Goal: Task Accomplishment & Management: Complete application form

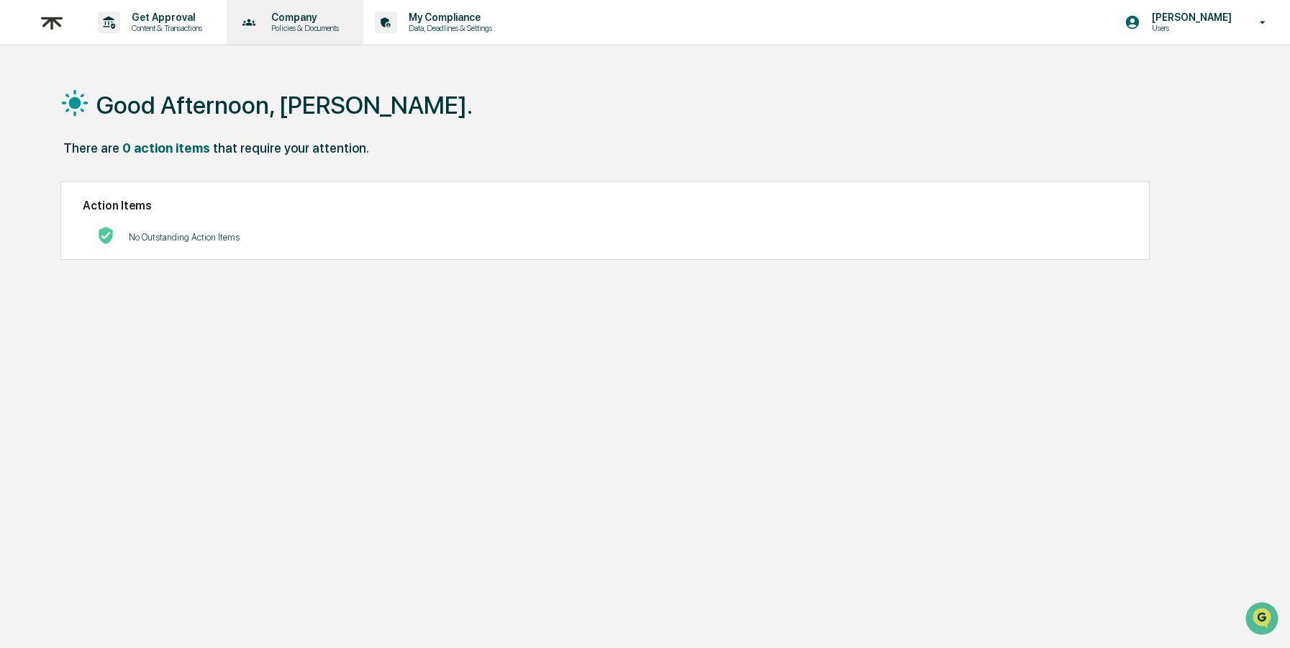
click at [336, 24] on p "Policies & Documents" at bounding box center [303, 28] width 86 height 10
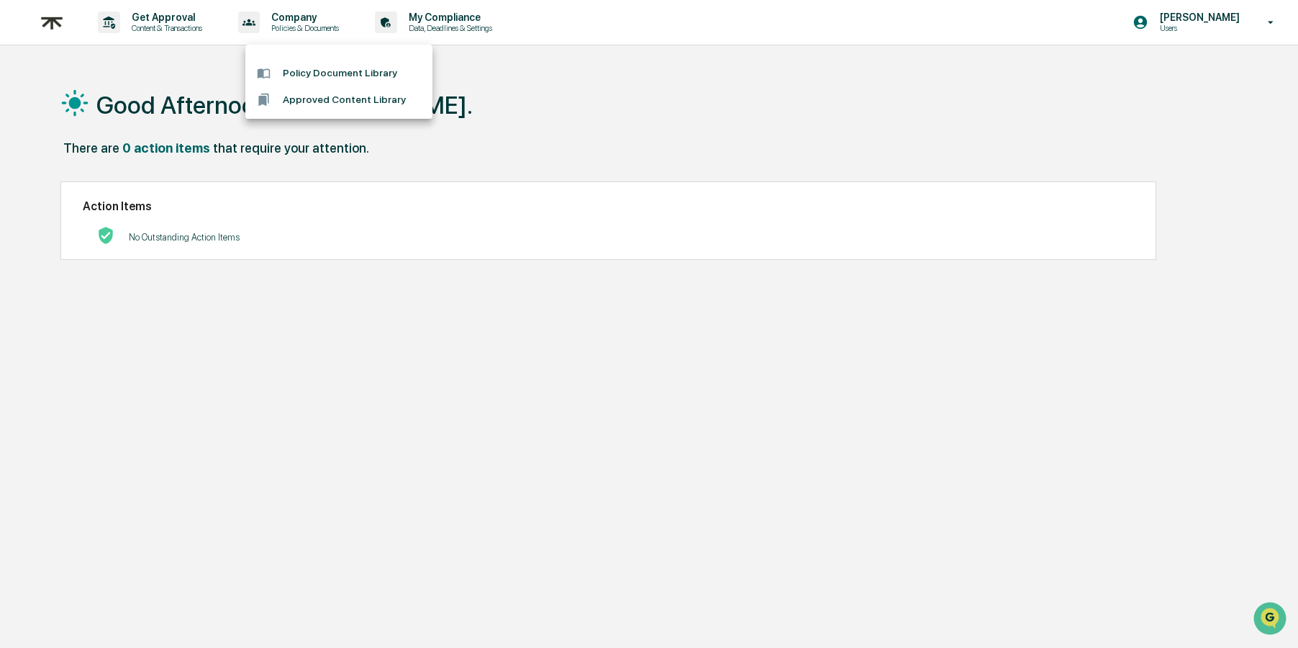
click at [176, 22] on div at bounding box center [649, 324] width 1298 height 648
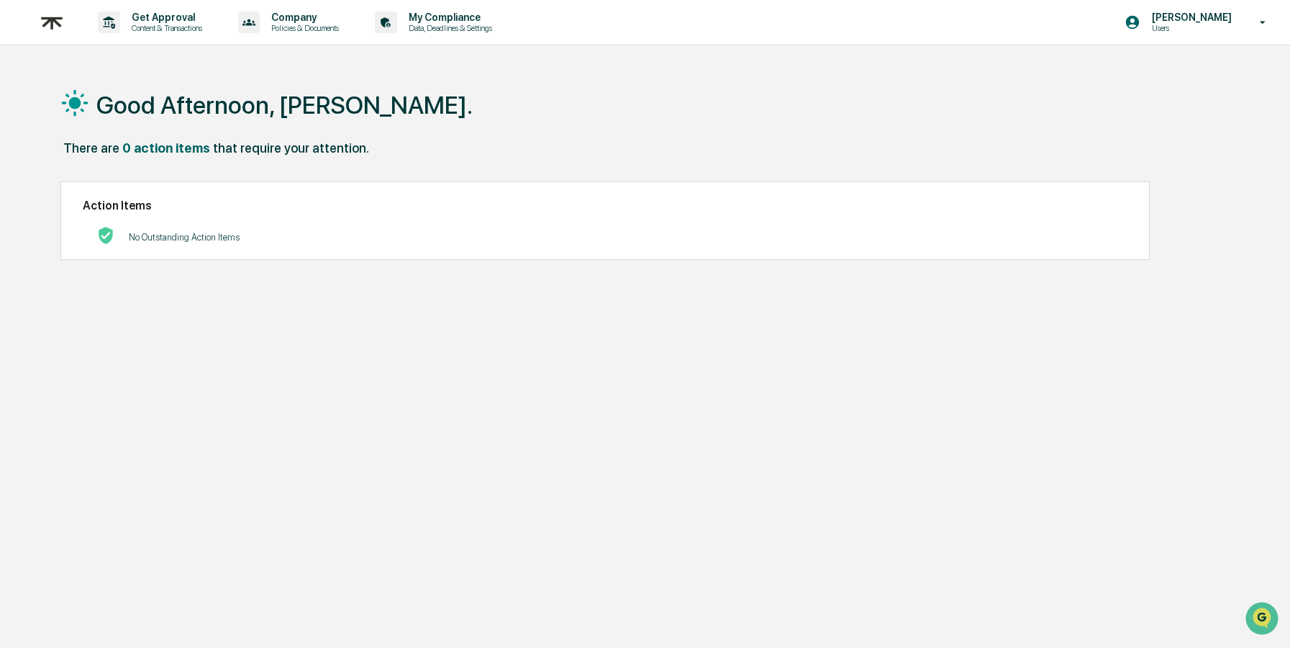
click at [155, 22] on p "Get Approval" at bounding box center [164, 18] width 89 height 12
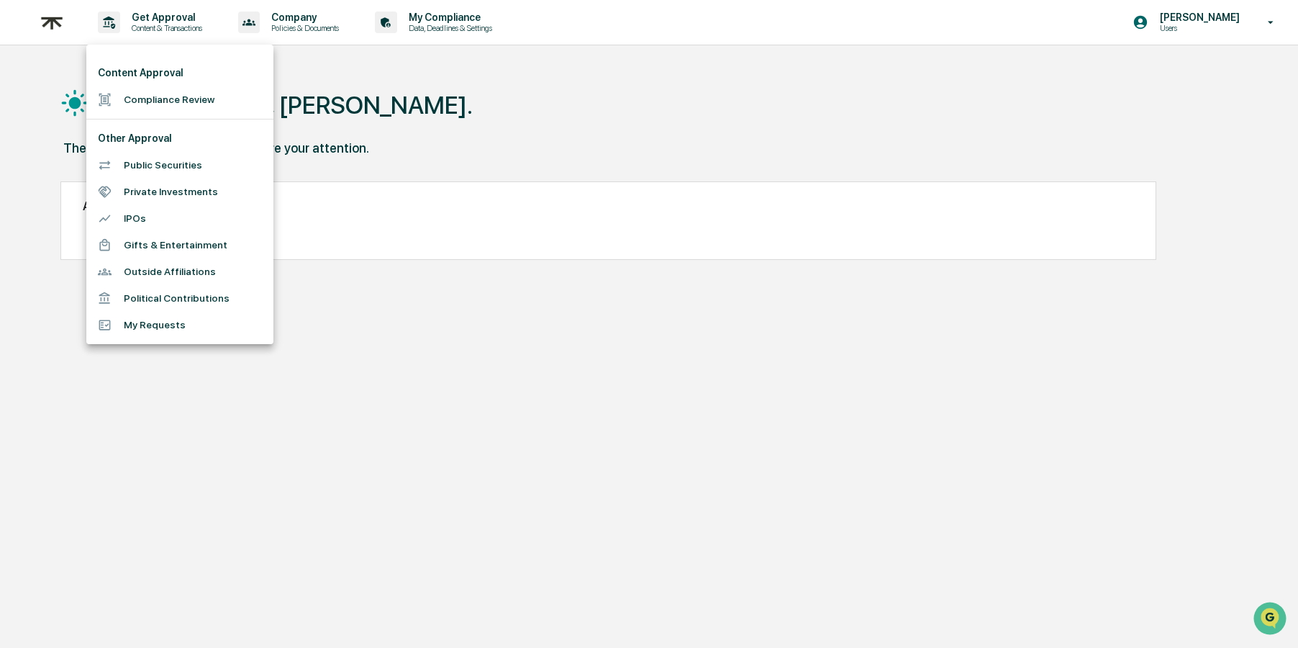
click at [157, 245] on li "Gifts & Entertainment" at bounding box center [179, 245] width 187 height 27
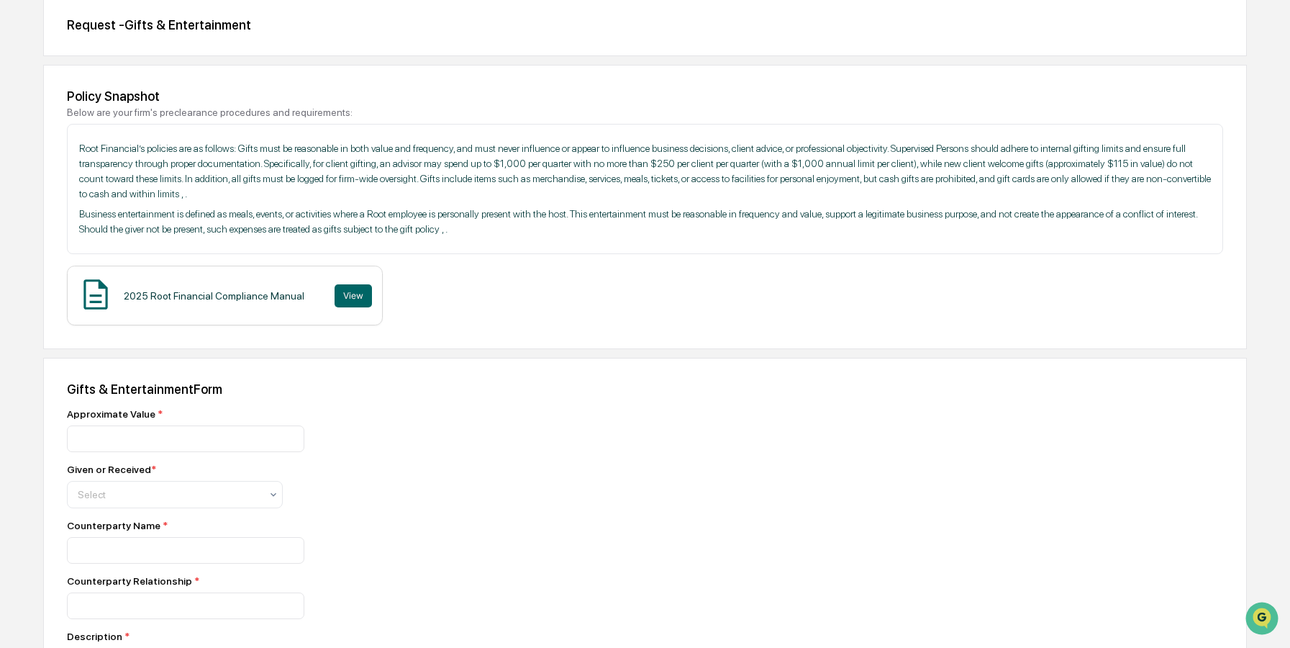
scroll to position [197, 0]
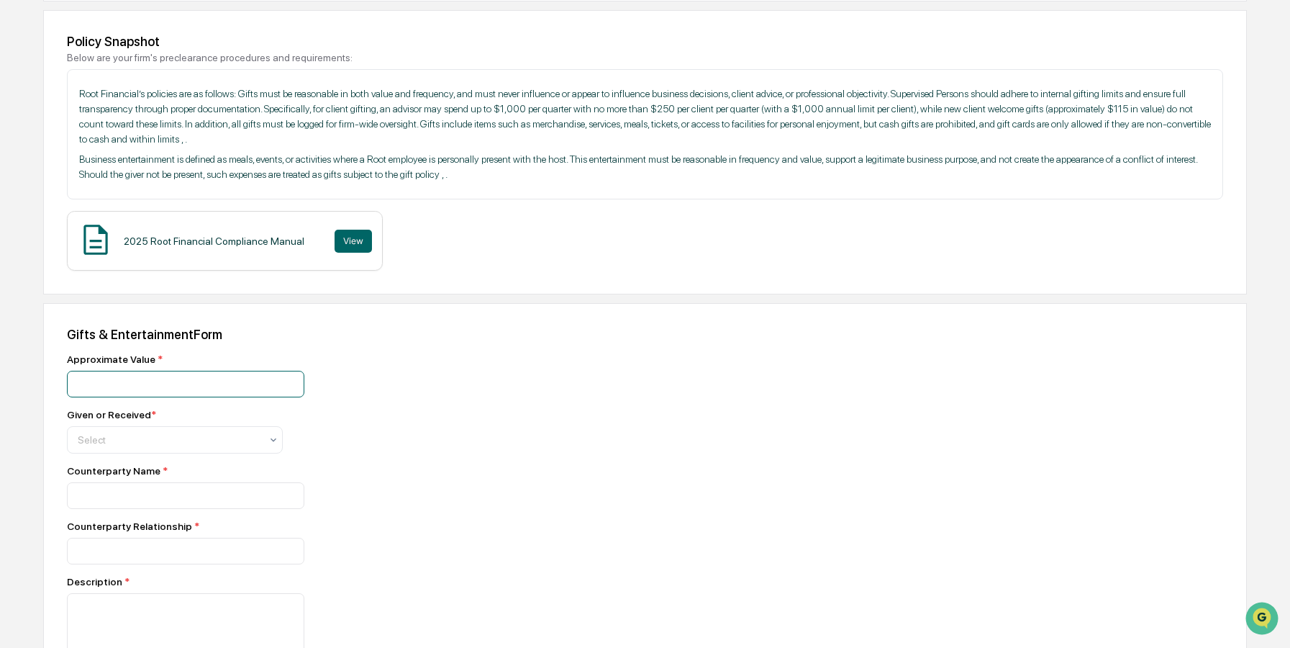
click at [196, 386] on input "number" at bounding box center [185, 384] width 237 height 27
type input "***"
click at [236, 436] on div at bounding box center [169, 440] width 183 height 14
click at [184, 482] on div "Given" at bounding box center [175, 477] width 214 height 29
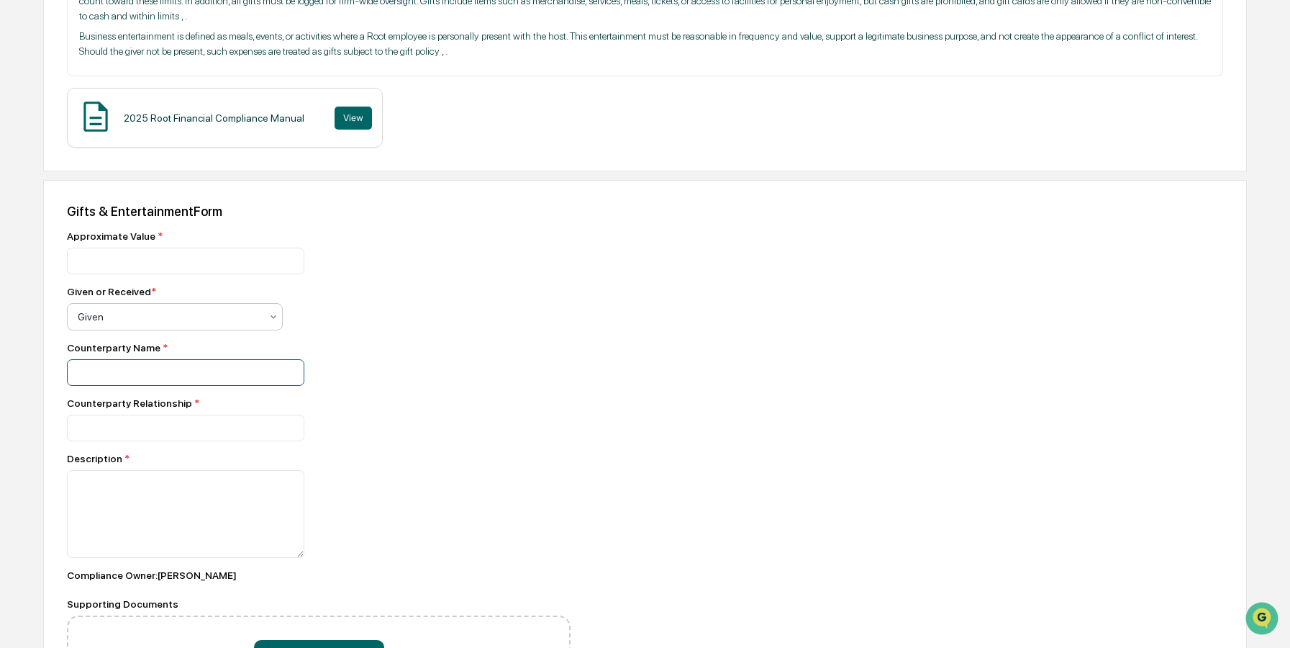
click at [180, 379] on input at bounding box center [185, 372] width 237 height 27
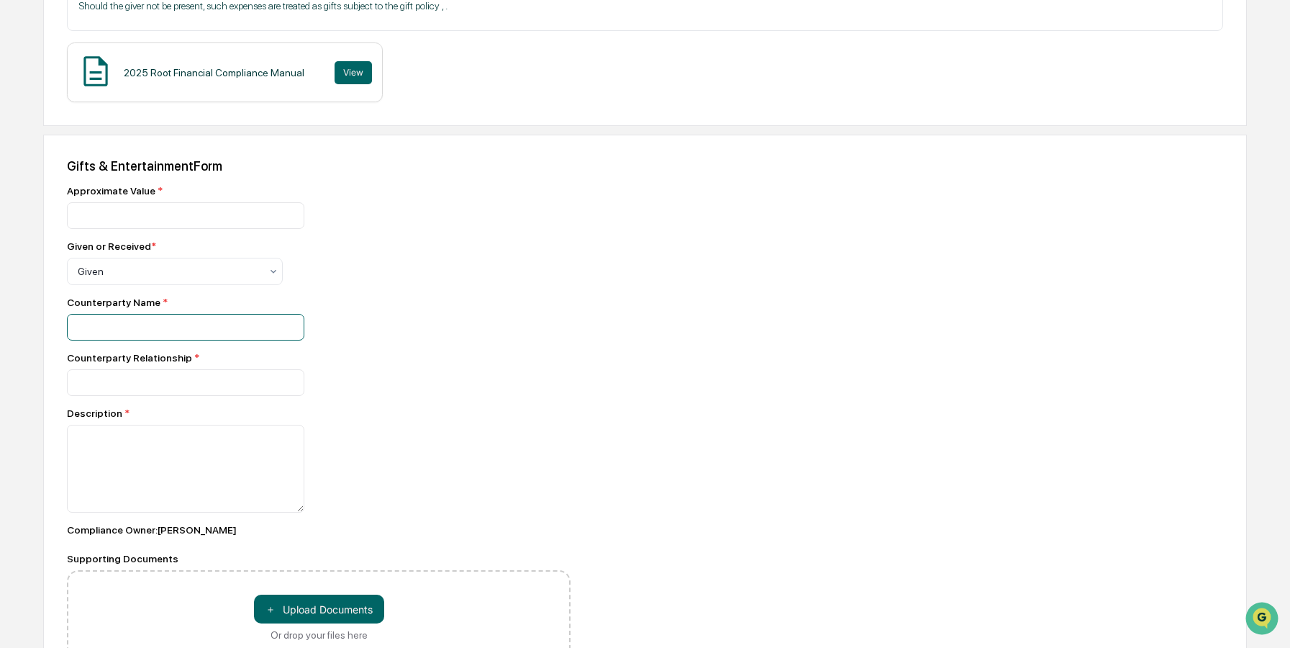
scroll to position [412, 0]
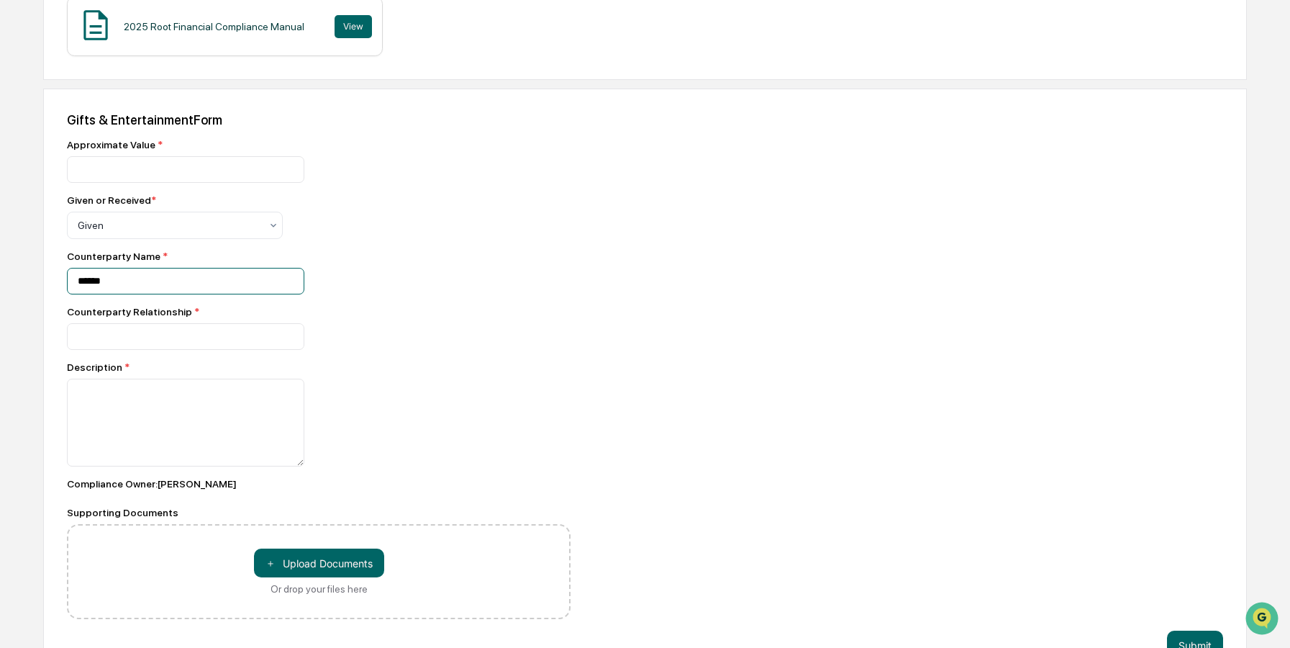
click at [216, 283] on input "******" at bounding box center [185, 281] width 237 height 27
type input "**********"
click at [193, 330] on input at bounding box center [185, 336] width 237 height 27
type input "******"
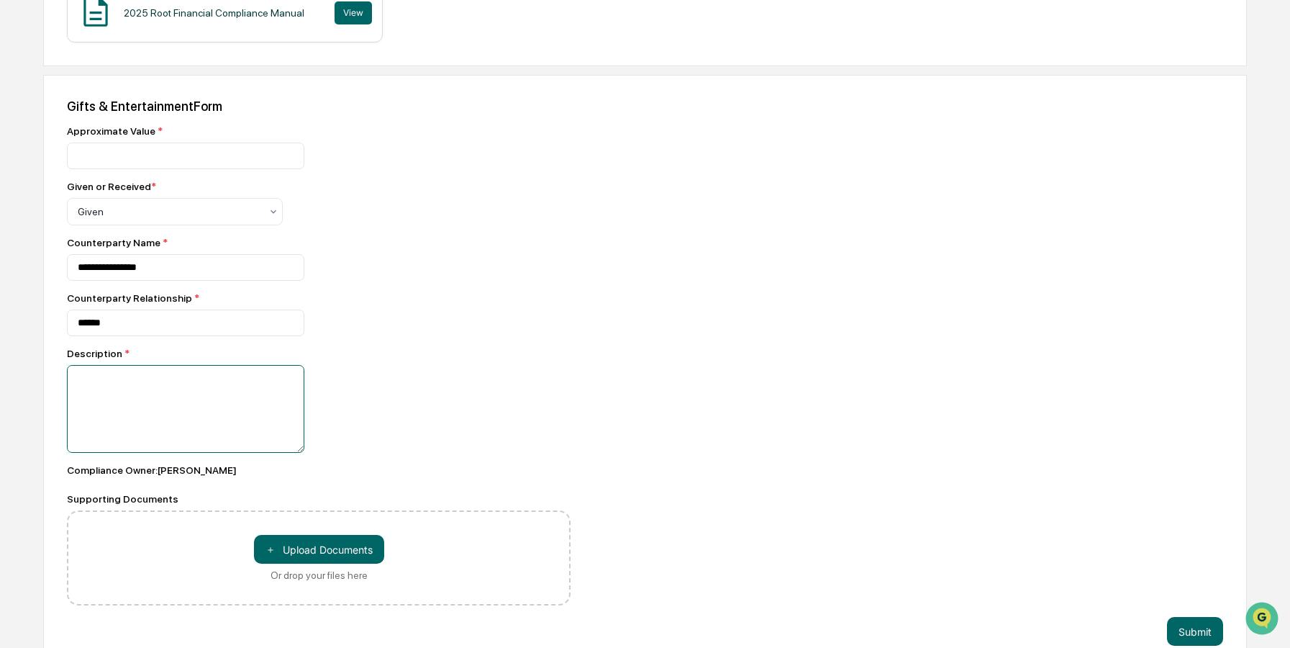
scroll to position [429, 0]
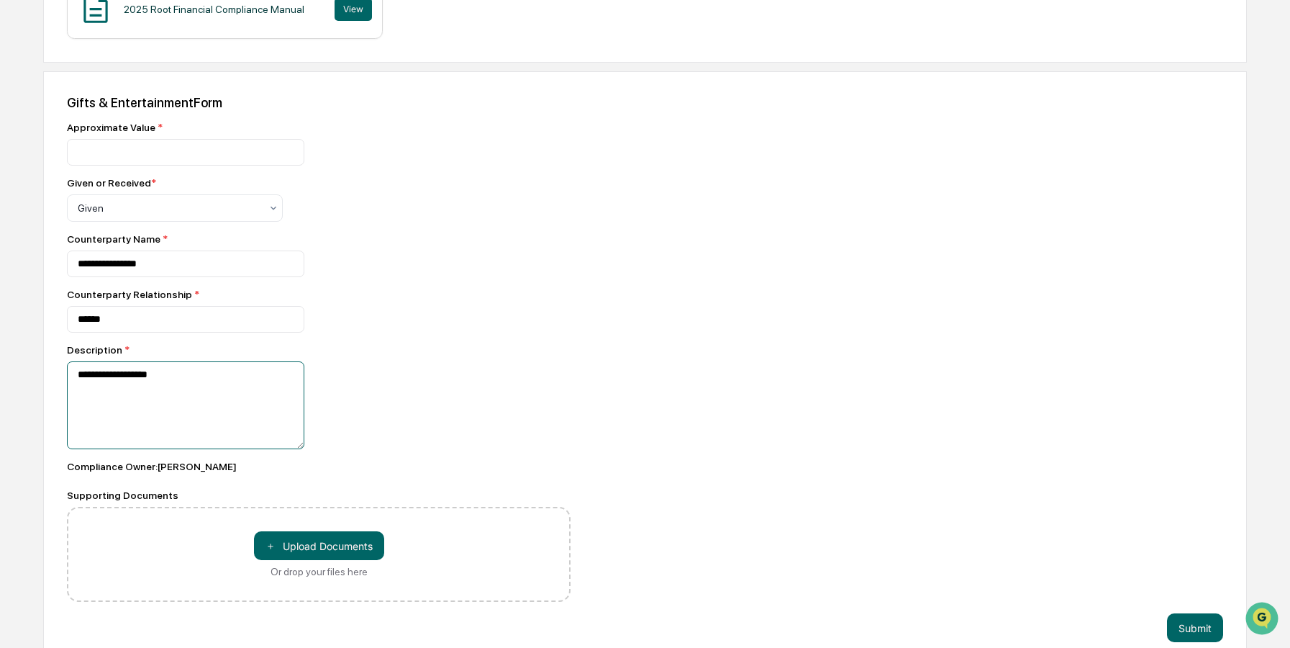
type textarea "**********"
click at [322, 544] on button "＋ Upload Documents" at bounding box center [319, 545] width 130 height 29
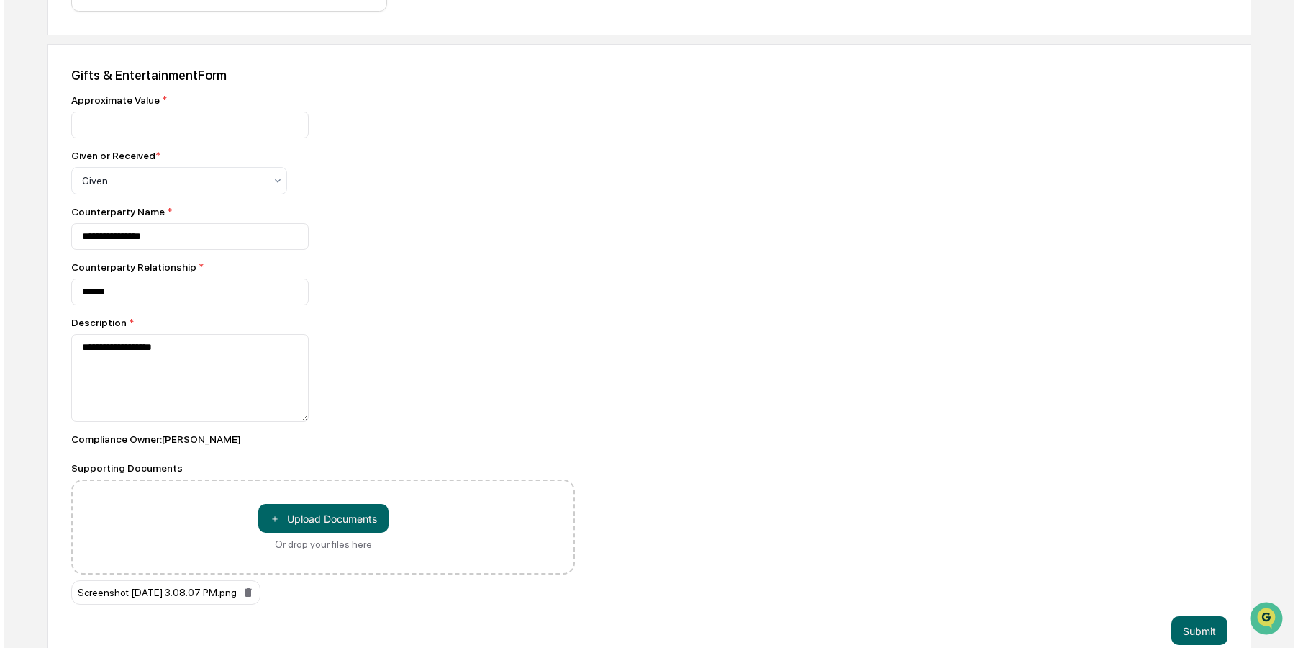
scroll to position [486, 0]
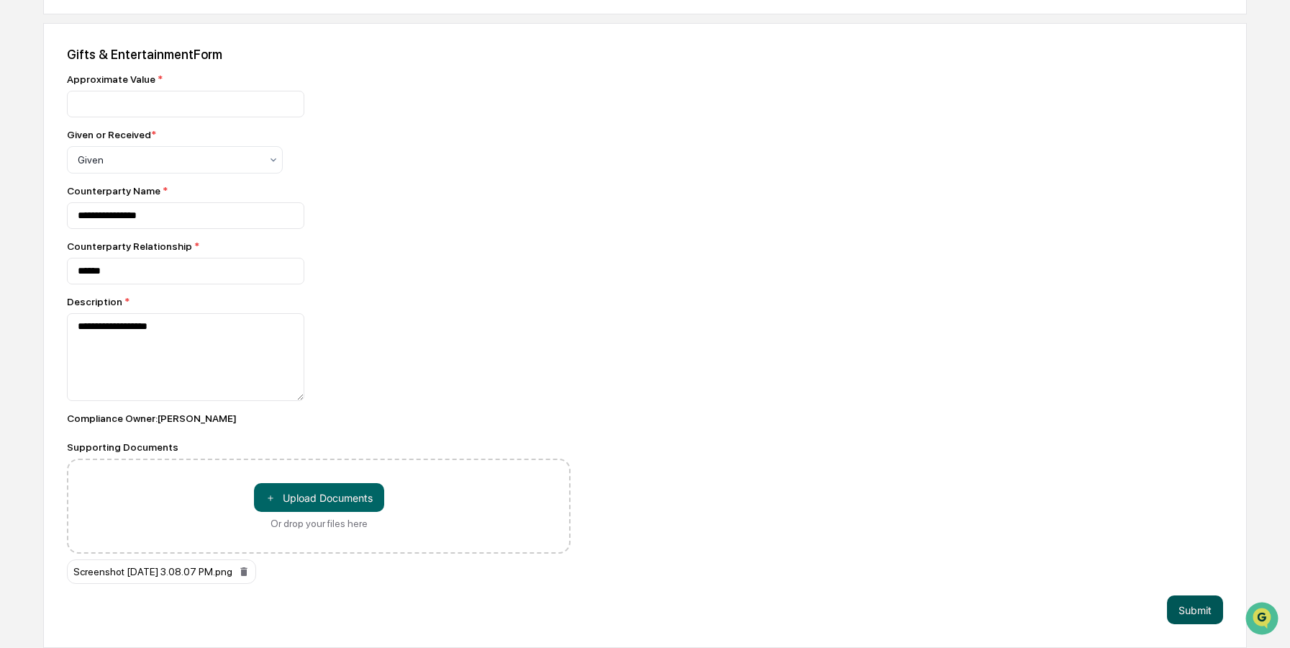
click at [1192, 610] on button "Submit" at bounding box center [1195, 609] width 56 height 29
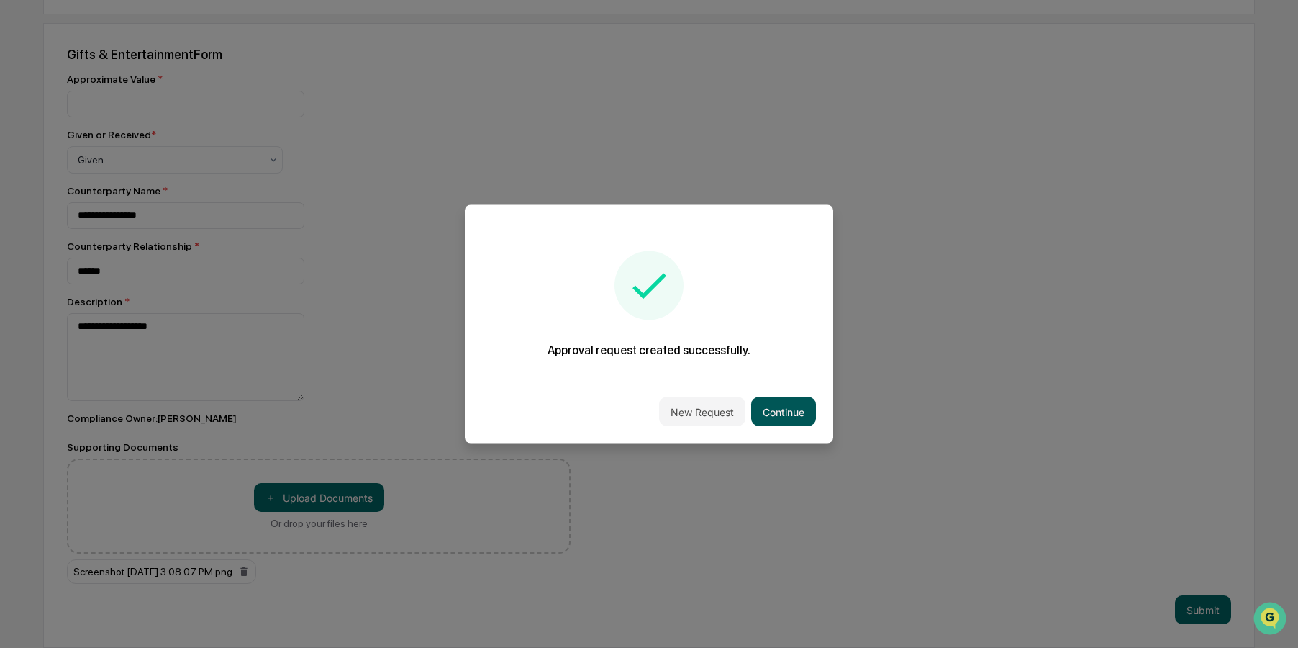
click at [774, 412] on button "Continue" at bounding box center [783, 411] width 65 height 29
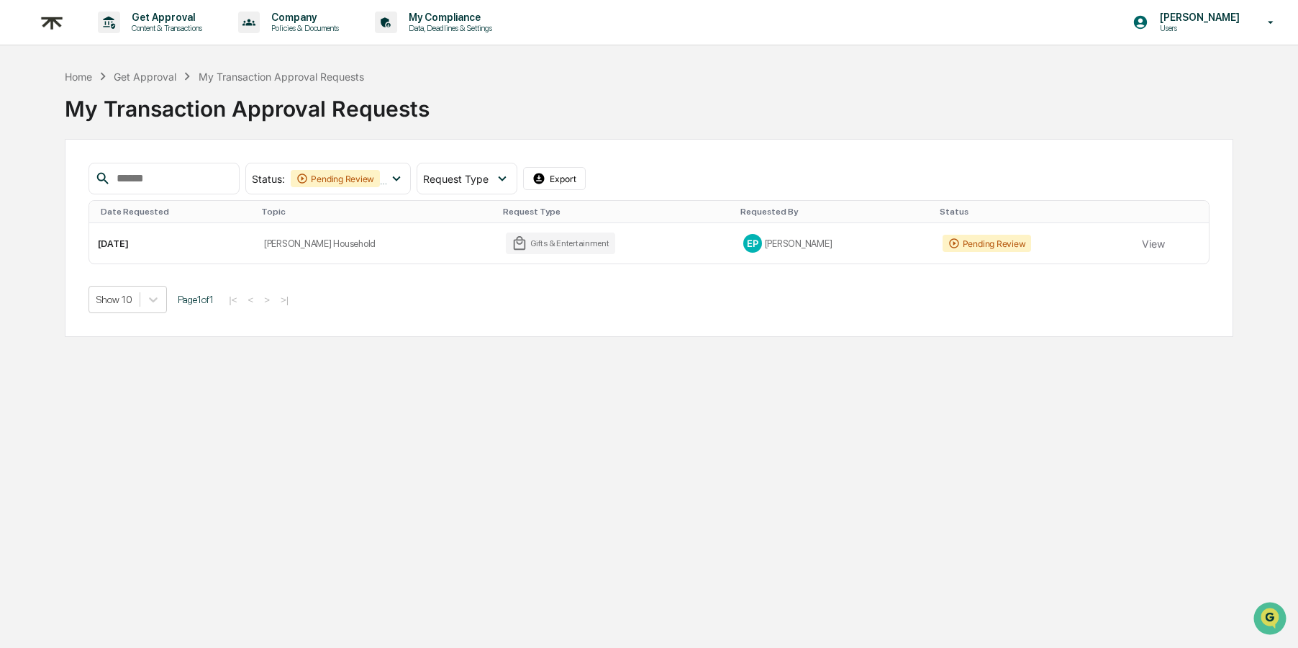
click at [626, 94] on div "My Transaction Approval Requests" at bounding box center [649, 102] width 1169 height 37
click at [636, 94] on div "My Transaction Approval Requests" at bounding box center [649, 102] width 1169 height 37
click at [1239, 16] on p "[PERSON_NAME]" at bounding box center [1198, 18] width 99 height 12
drag, startPoint x: 1129, startPoint y: 76, endPoint x: 1090, endPoint y: 58, distance: 42.8
click at [1129, 76] on li "Logout" at bounding box center [1185, 73] width 201 height 27
